Goal: Check status

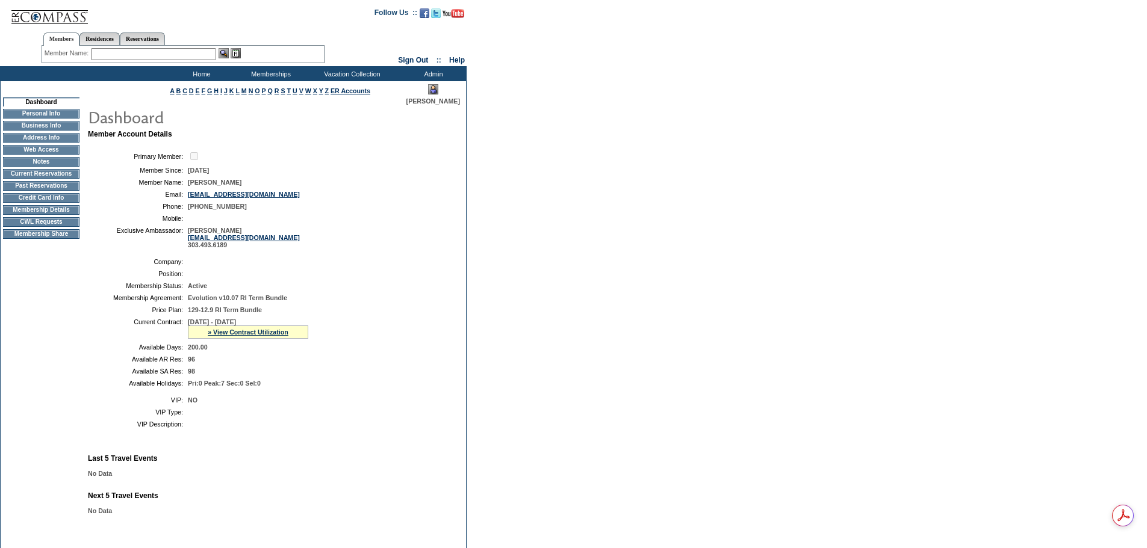
click at [433, 90] on img at bounding box center [433, 89] width 10 height 10
click at [49, 174] on td "Current Reservations" at bounding box center [41, 174] width 76 height 10
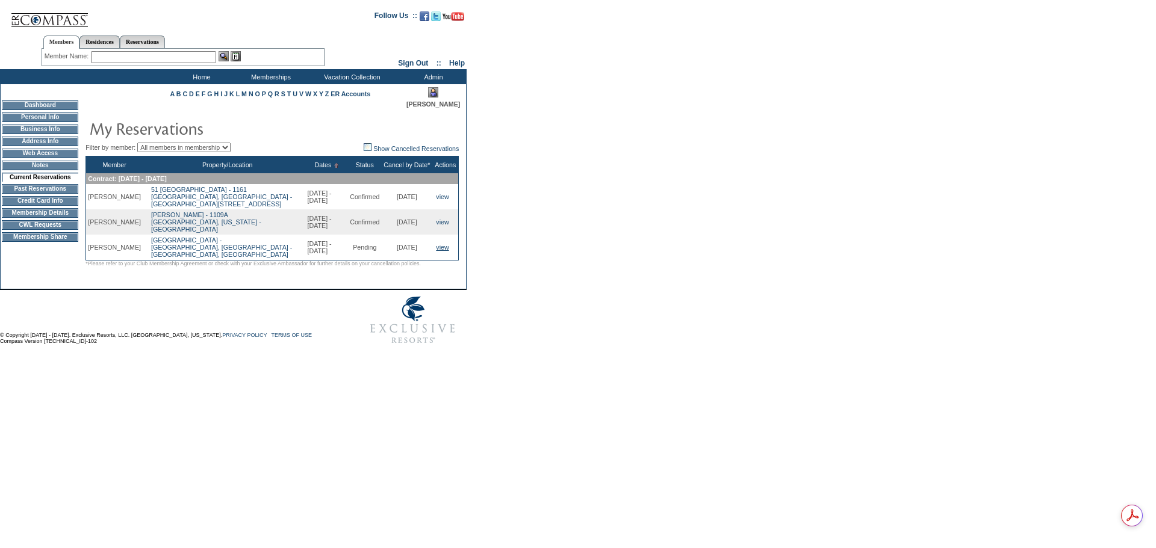
click at [448, 251] on link "view" at bounding box center [442, 247] width 13 height 7
